Goal: Navigation & Orientation: Find specific page/section

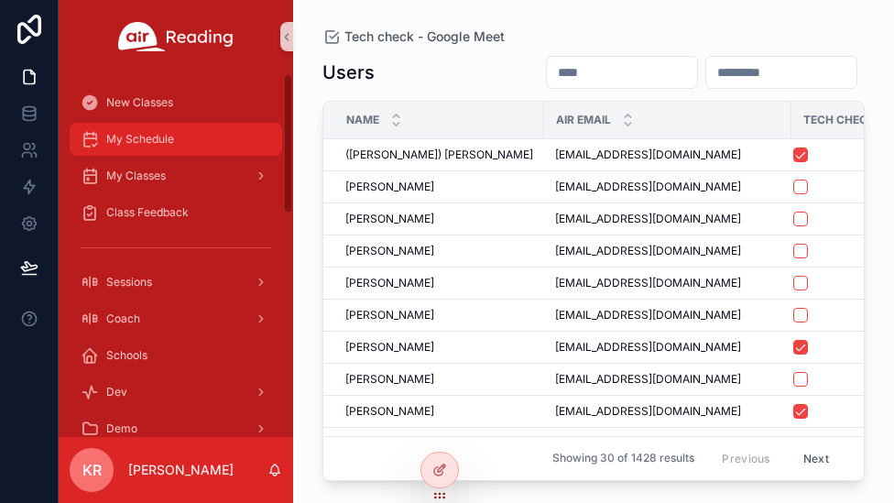
drag, startPoint x: 175, startPoint y: 140, endPoint x: 195, endPoint y: 133, distance: 21.4
click at [175, 140] on div "My Schedule" at bounding box center [176, 139] width 191 height 29
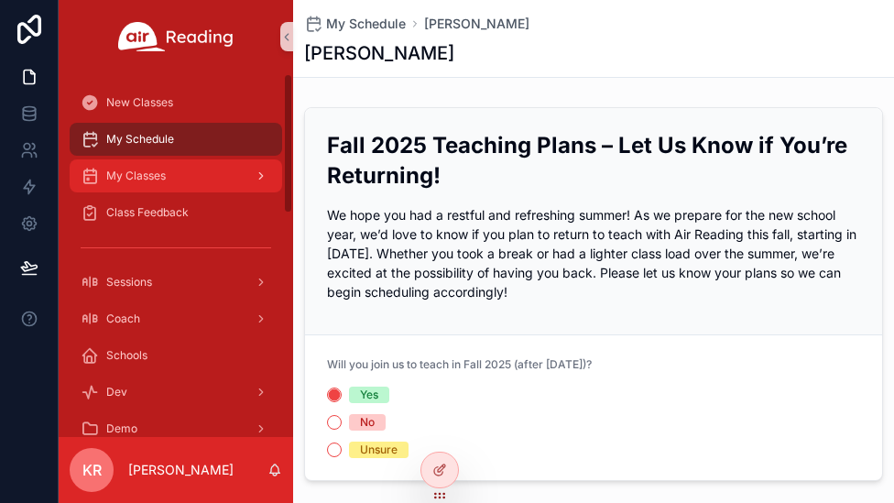
click at [180, 169] on div "My Classes" at bounding box center [176, 175] width 191 height 29
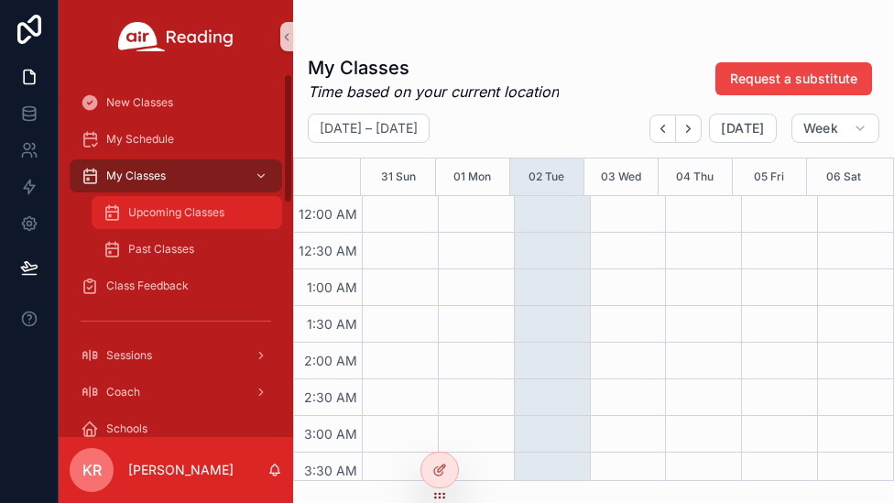
click at [199, 215] on span "Upcoming Classes" at bounding box center [176, 212] width 96 height 15
